Goal: Information Seeking & Learning: Learn about a topic

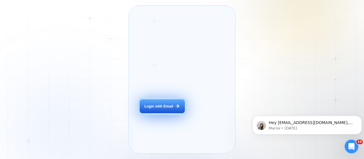
click at [163, 114] on button "Login with Email" at bounding box center [162, 106] width 45 height 14
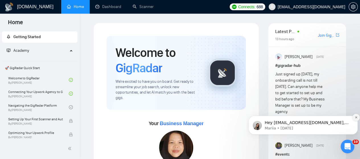
click at [356, 118] on icon "Dismiss notification" at bounding box center [356, 117] width 3 height 3
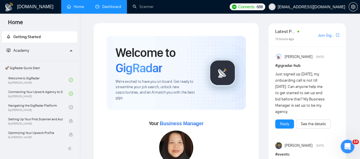
click at [110, 5] on link "Dashboard" at bounding box center [108, 6] width 26 height 5
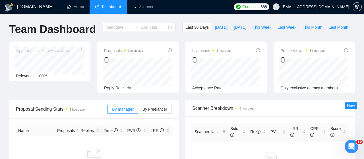
type input "[DATE]"
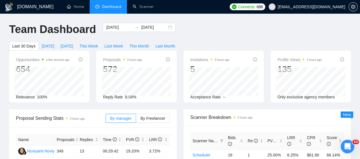
scroll to position [3, 0]
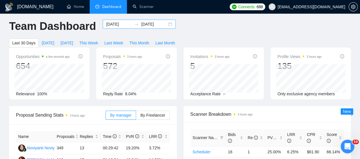
click at [165, 24] on div "[DATE] [DATE]" at bounding box center [139, 24] width 73 height 9
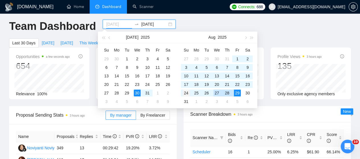
type input "[DATE]"
click at [187, 96] on div "24" at bounding box center [186, 93] width 7 height 7
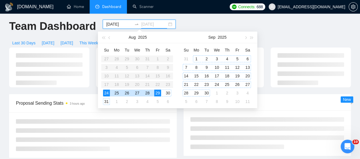
type input "[DATE]"
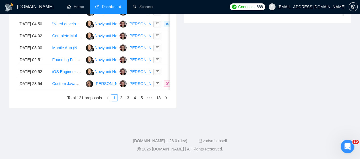
scroll to position [332, 0]
click at [159, 101] on link "13" at bounding box center [159, 98] width 8 height 6
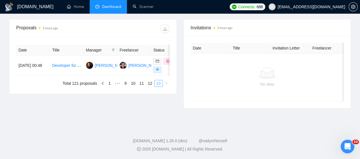
scroll to position [216, 0]
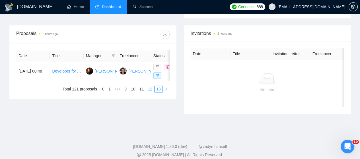
click at [151, 86] on link "12" at bounding box center [150, 89] width 8 height 6
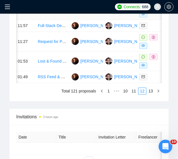
scroll to position [546, 0]
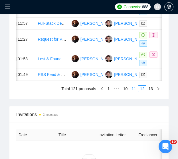
click at [134, 92] on link "11" at bounding box center [134, 89] width 8 height 6
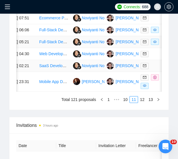
scroll to position [514, 0]
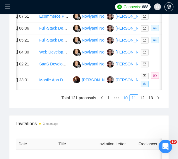
click at [125, 101] on link "10" at bounding box center [125, 98] width 8 height 6
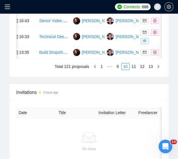
scroll to position [546, 0]
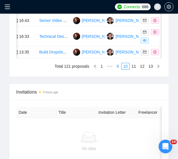
click at [120, 69] on link "9" at bounding box center [117, 66] width 6 height 6
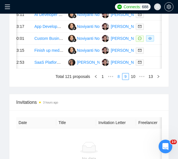
scroll to position [520, 0]
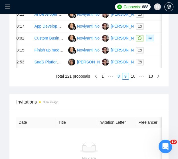
click at [118, 79] on link "8" at bounding box center [118, 76] width 6 height 6
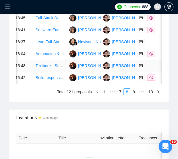
scroll to position [530, 0]
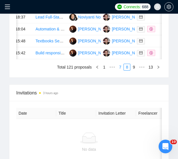
click at [121, 70] on link "7" at bounding box center [120, 67] width 6 height 6
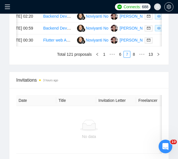
scroll to position [544, 0]
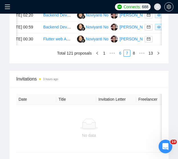
click at [122, 56] on link "6" at bounding box center [120, 53] width 6 height 6
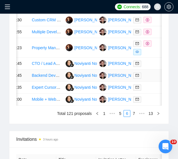
scroll to position [0, 0]
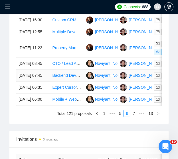
click at [26, 82] on td "[DATE] 07:45" at bounding box center [33, 76] width 34 height 12
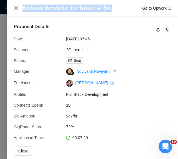
drag, startPoint x: 115, startPoint y: 5, endPoint x: 22, endPoint y: 11, distance: 93.0
click at [22, 11] on div "Backend Developer for Twitter AI Bot Go to Upwork" at bounding box center [96, 8] width 149 height 7
click at [16, 9] on icon "close" at bounding box center [16, 8] width 5 height 5
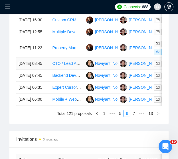
click at [25, 70] on td "[DATE] 08:45" at bounding box center [33, 64] width 34 height 12
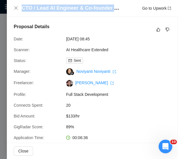
drag, startPoint x: 21, startPoint y: 8, endPoint x: 122, endPoint y: 10, distance: 100.5
click at [122, 10] on div "CTO / Lead AI Engineer & Co-founder Role. Menspace – AI Mens Mental Health Star…" at bounding box center [92, 8] width 157 height 7
copy h4 "CTO / Lead AI Engineer & Co-founder Role."
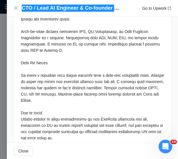
scroll to position [516, 0]
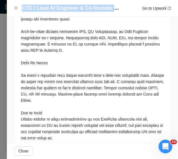
drag, startPoint x: 102, startPoint y: 125, endPoint x: 178, endPoint y: 111, distance: 76.8
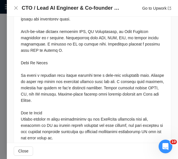
scroll to position [267, 0]
click at [15, 8] on icon "close" at bounding box center [16, 8] width 5 height 5
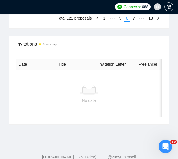
scroll to position [589, 0]
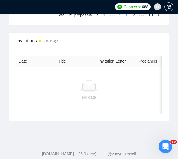
click at [120, 18] on link "5" at bounding box center [120, 15] width 6 height 6
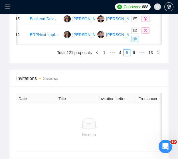
scroll to position [550, 0]
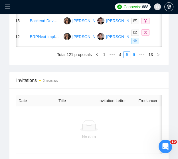
click at [135, 58] on link "6" at bounding box center [133, 55] width 6 height 6
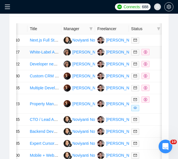
scroll to position [0, 0]
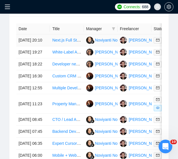
click at [28, 45] on td "[DATE] 20:10" at bounding box center [33, 40] width 34 height 12
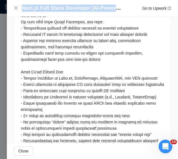
drag, startPoint x: 124, startPoint y: 7, endPoint x: 22, endPoint y: 7, distance: 102.2
click at [22, 7] on div "Next.js Full Stack Developer (AI-Powered) Go to Upwork" at bounding box center [96, 8] width 149 height 7
copy h4 "Next.js Full Stack Developer (AI-Powered)"
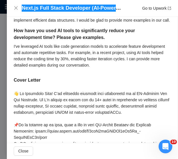
scroll to position [264, 0]
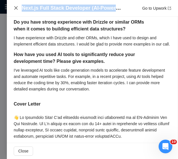
click at [16, 8] on icon "close" at bounding box center [15, 7] width 3 height 3
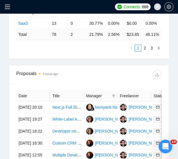
scroll to position [394, 0]
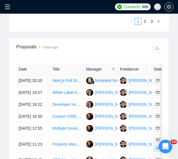
click at [23, 80] on td "[DATE] 20:10" at bounding box center [33, 81] width 34 height 12
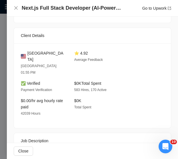
scroll to position [660, 0]
click at [15, 7] on icon "close" at bounding box center [15, 7] width 3 height 3
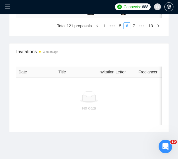
scroll to position [579, 0]
click at [121, 29] on link "5" at bounding box center [120, 25] width 6 height 6
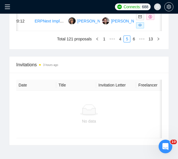
scroll to position [565, 0]
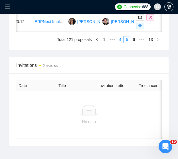
click at [121, 43] on link "4" at bounding box center [120, 39] width 6 height 6
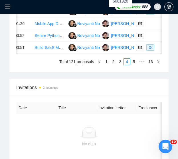
scroll to position [542, 0]
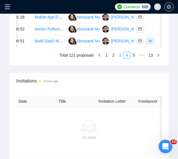
click at [119, 58] on link "3" at bounding box center [120, 55] width 6 height 6
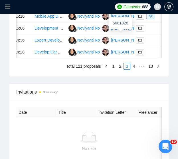
scroll to position [532, 0]
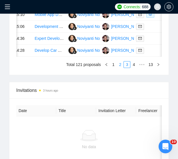
click at [118, 68] on link "2" at bounding box center [120, 64] width 6 height 6
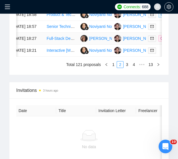
scroll to position [0, 4]
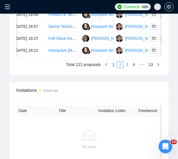
click at [126, 68] on link "3" at bounding box center [127, 64] width 6 height 6
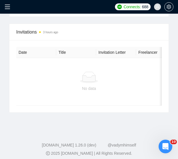
scroll to position [589, 0]
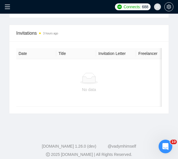
click at [122, 11] on link "2" at bounding box center [120, 7] width 6 height 6
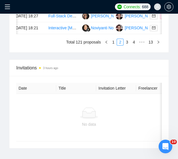
scroll to position [552, 0]
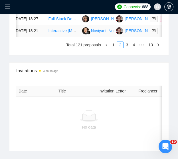
click at [65, 33] on link "Interactive [MEDICAL_DATA] Learning Platform Development" at bounding box center [102, 30] width 109 height 5
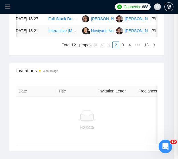
scroll to position [563, 0]
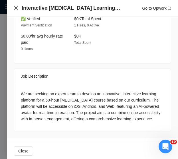
click at [16, 9] on icon "close" at bounding box center [16, 8] width 5 height 5
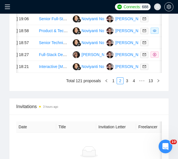
scroll to position [526, 0]
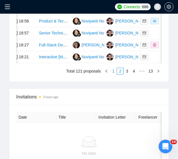
click at [114, 74] on link "1" at bounding box center [113, 71] width 6 height 6
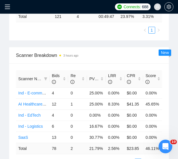
scroll to position [208, 0]
